Goal: Obtain resource: Download file/media

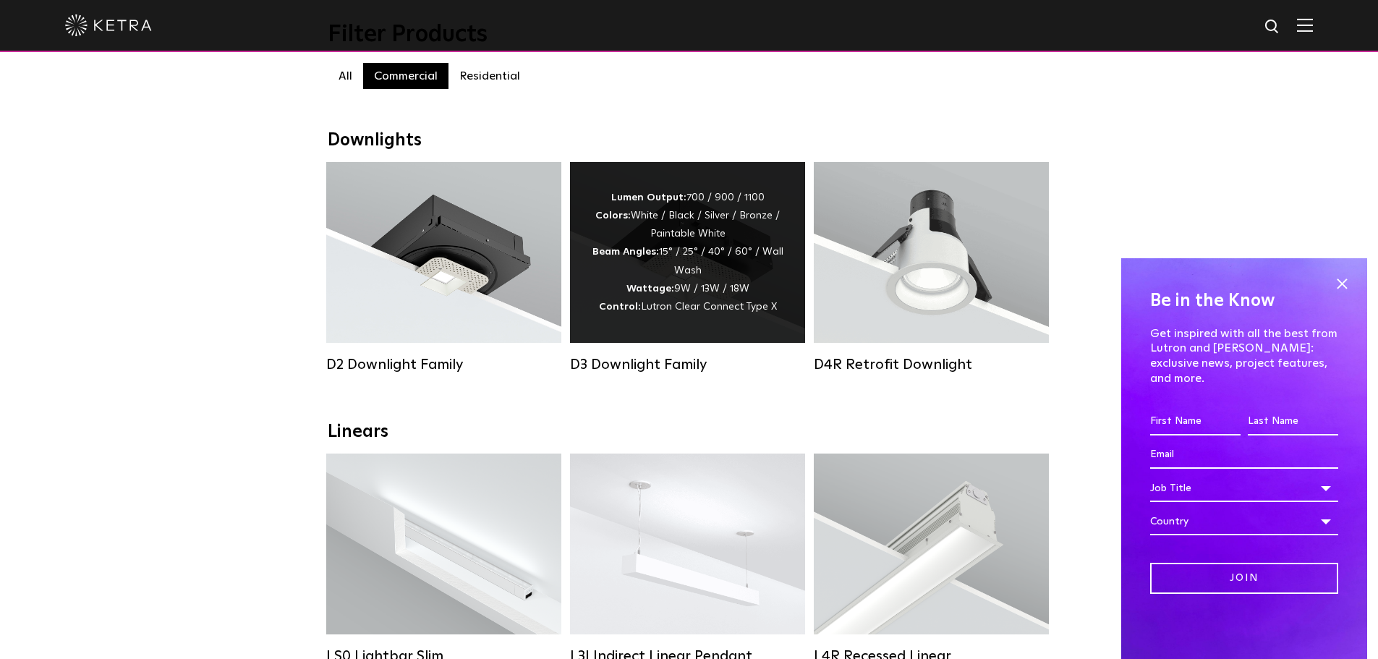
scroll to position [145, 0]
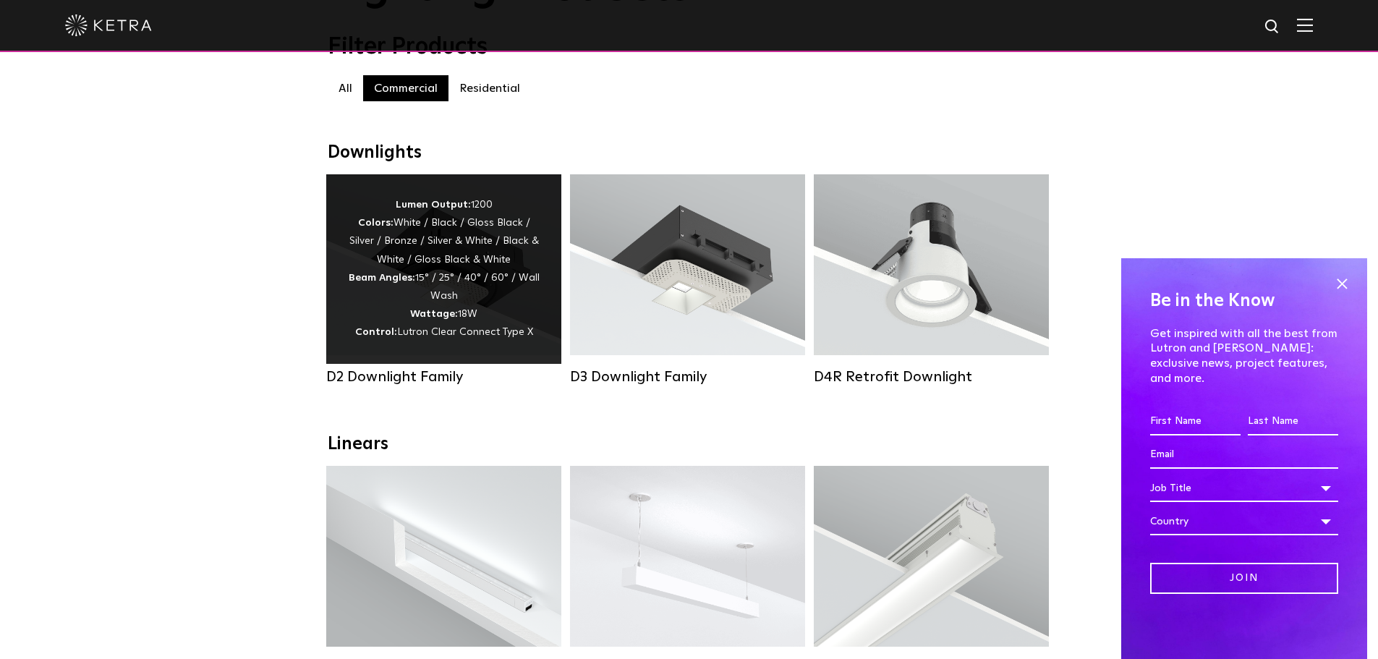
click at [471, 266] on div "Lumen Output: 1200 Colors: White / Black / Gloss Black / Silver / Bronze / Silv…" at bounding box center [444, 269] width 192 height 146
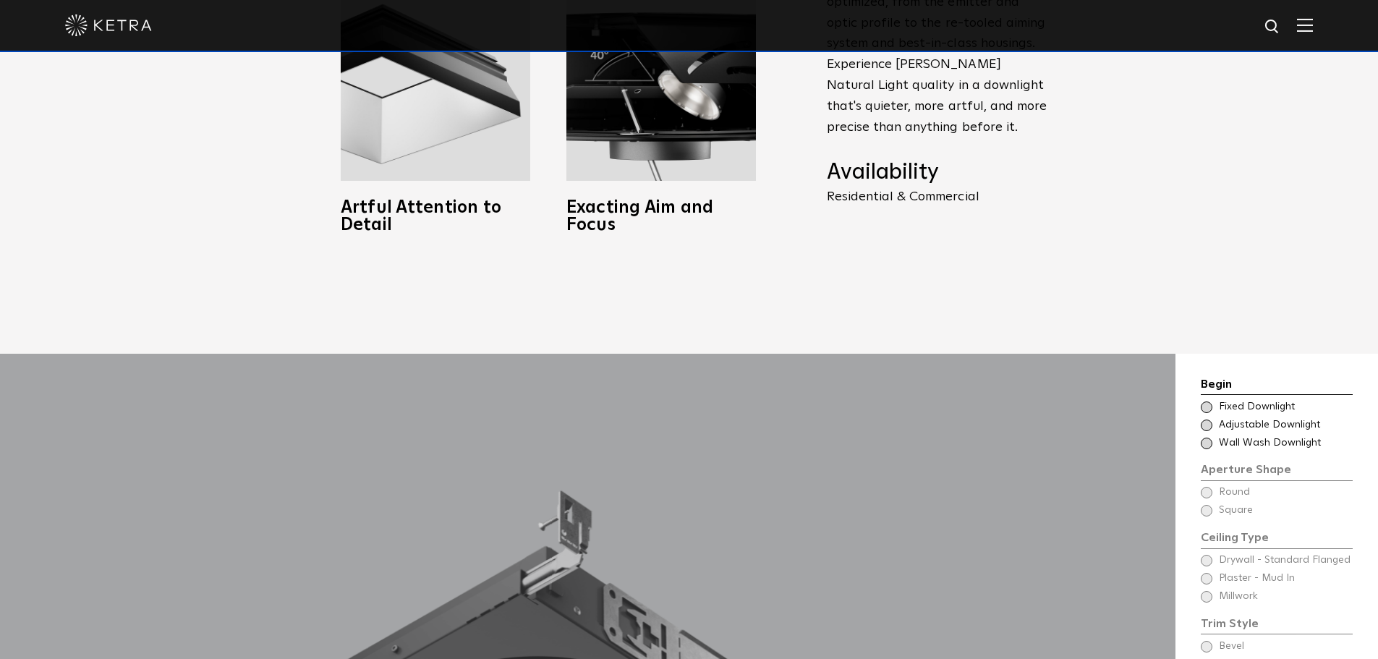
scroll to position [1013, 0]
click at [1206, 419] on span at bounding box center [1207, 425] width 12 height 12
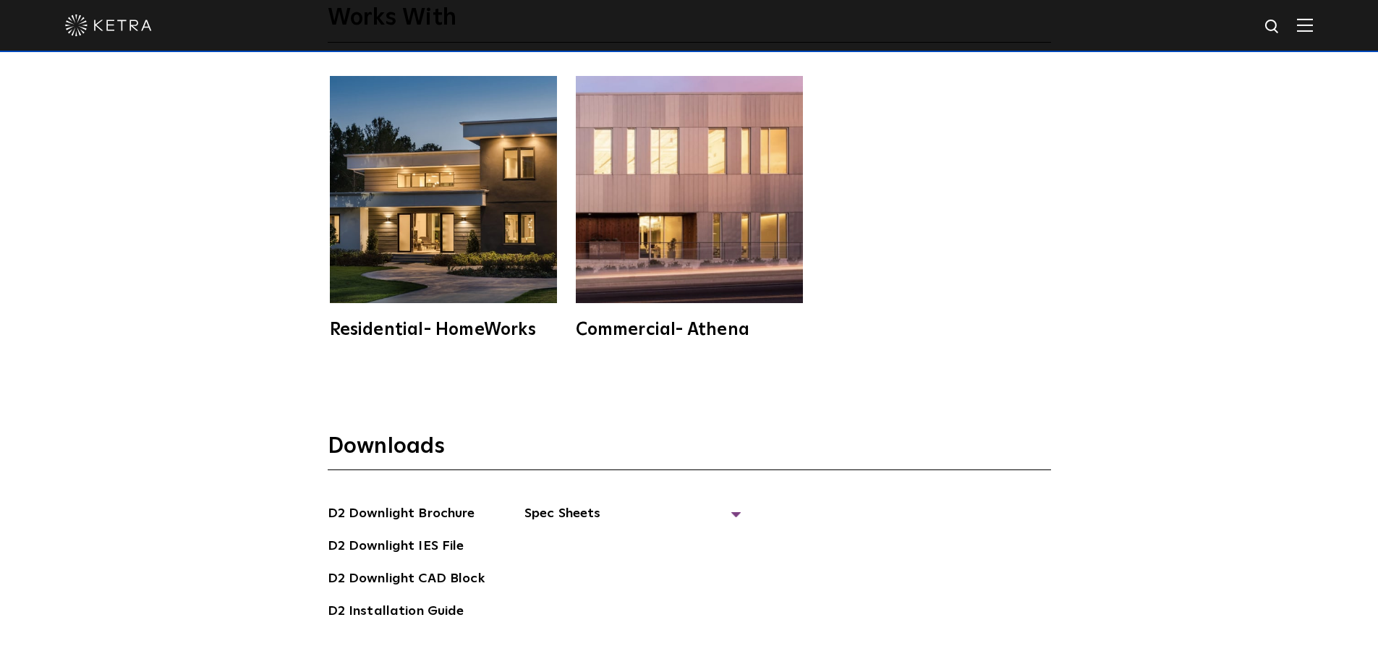
scroll to position [4017, 0]
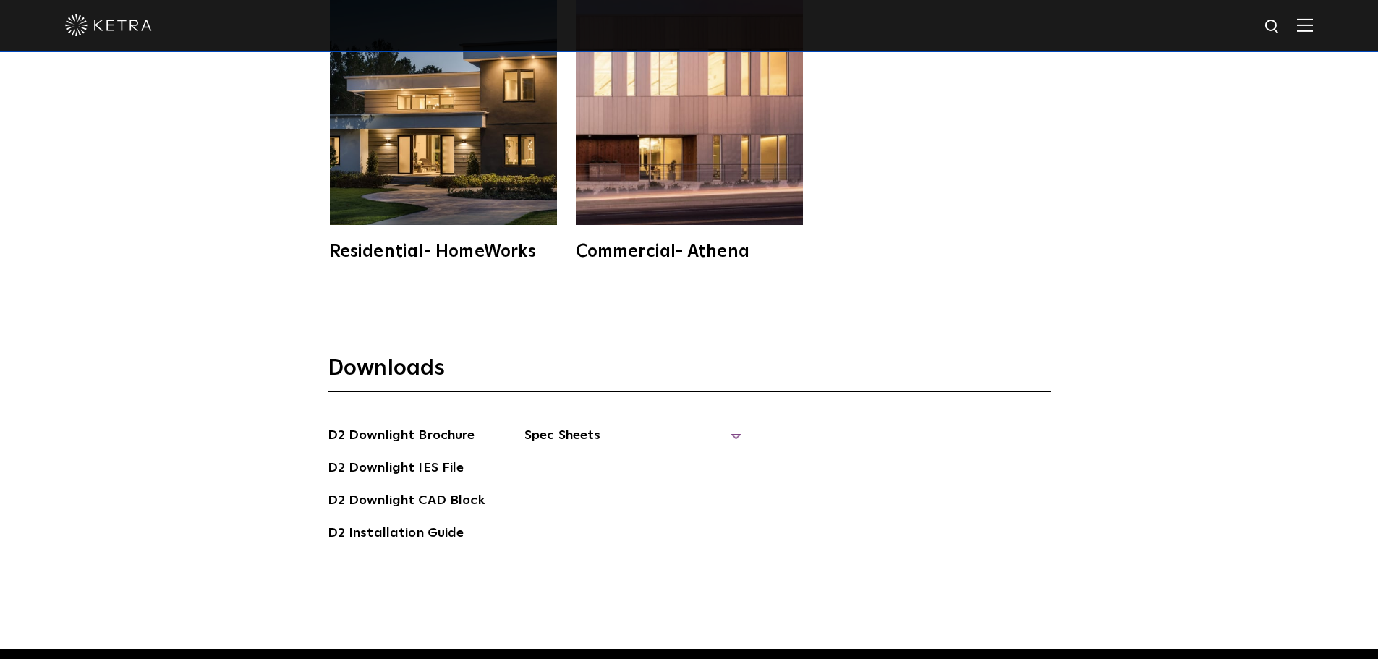
click at [706, 425] on span "Spec Sheets" at bounding box center [633, 441] width 217 height 32
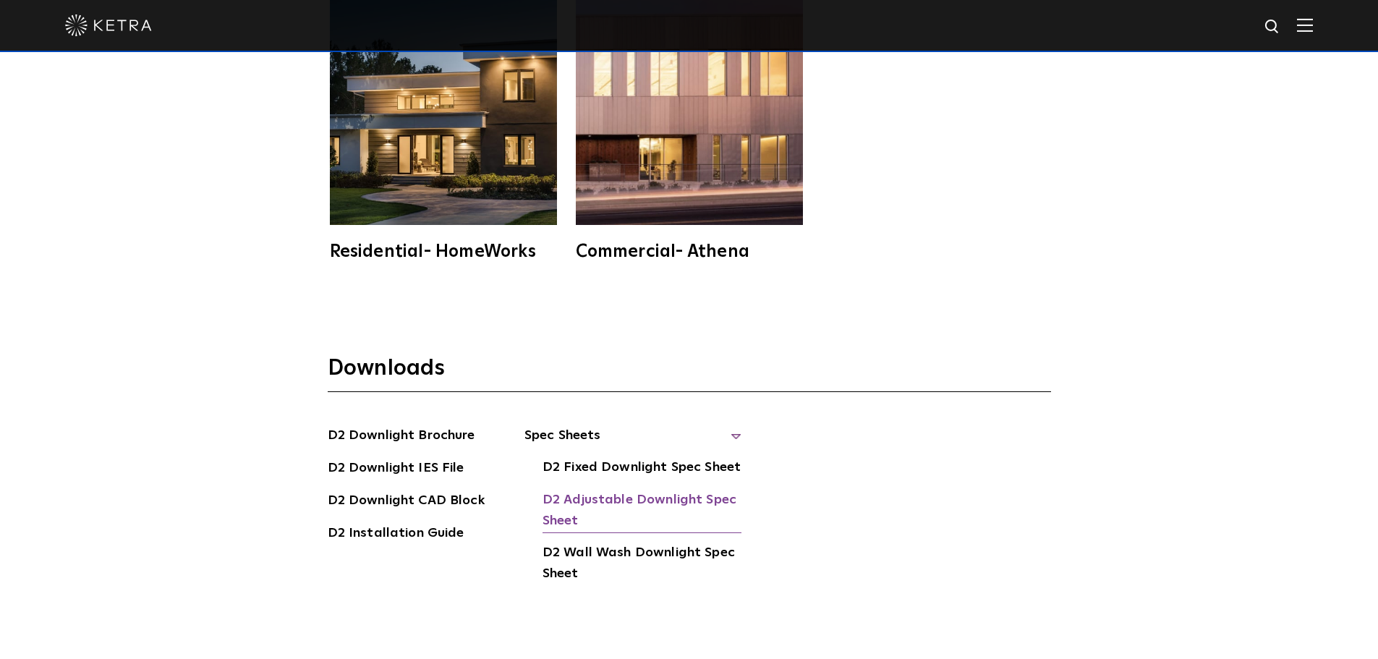
click at [629, 490] on link "D2 Adjustable Downlight Spec Sheet" at bounding box center [642, 512] width 199 height 44
